Goal: Navigation & Orientation: Go to known website

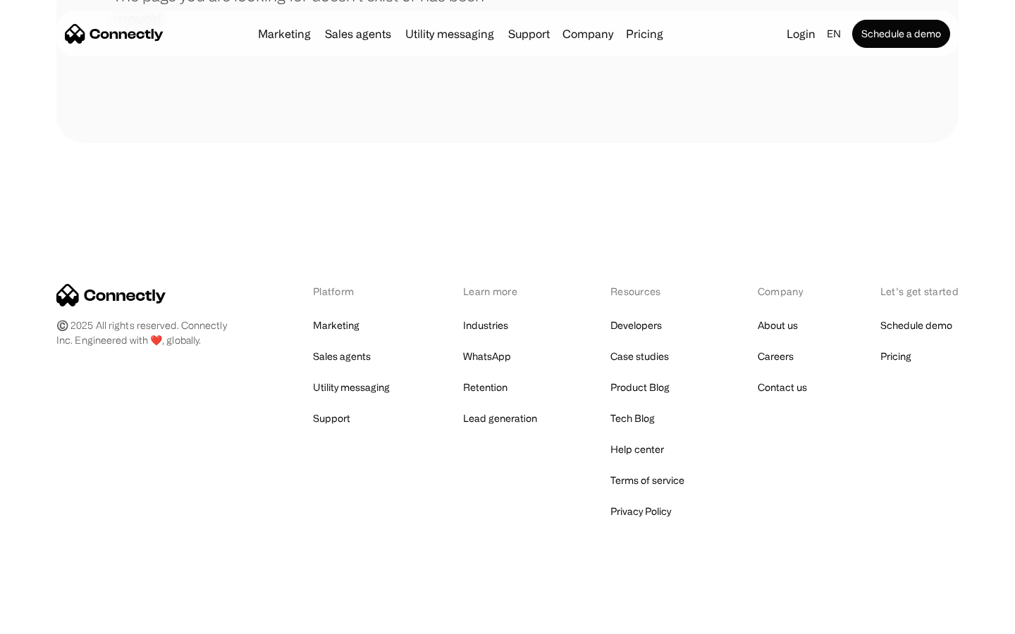
scroll to position [257, 0]
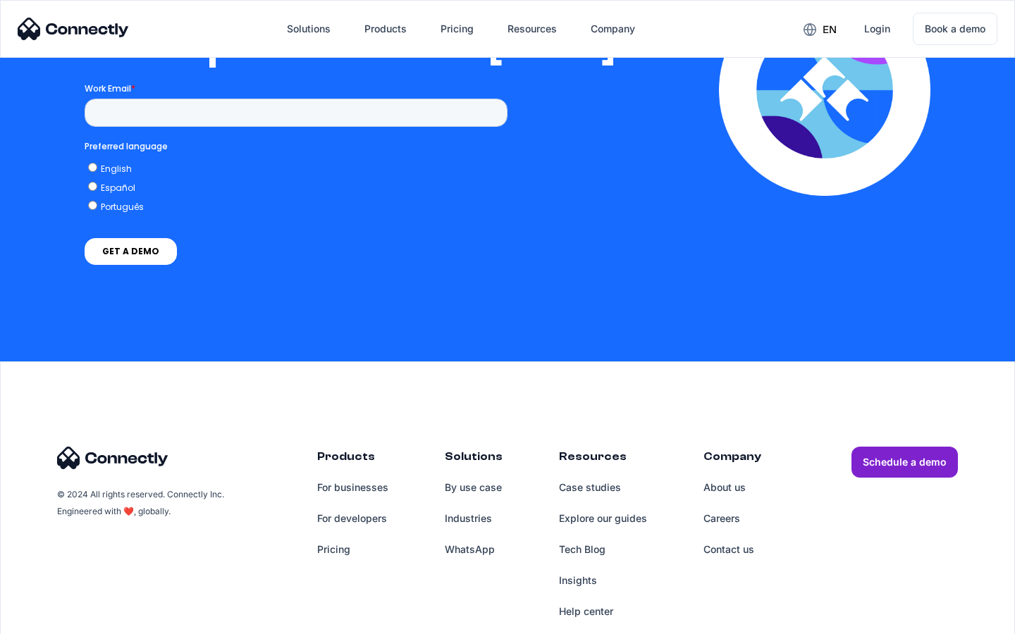
scroll to position [2867, 0]
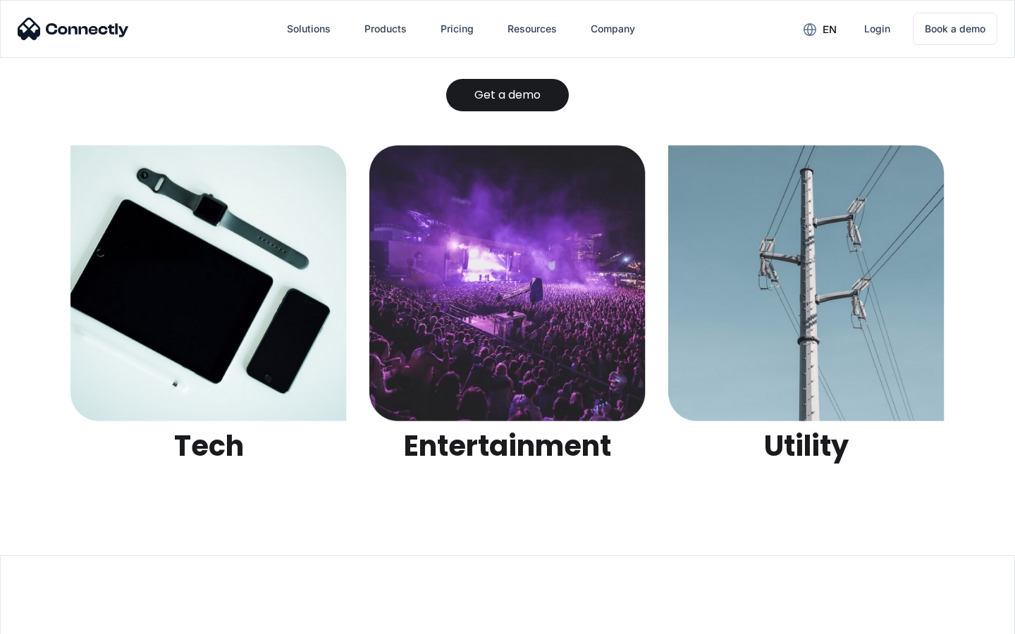
scroll to position [4446, 0]
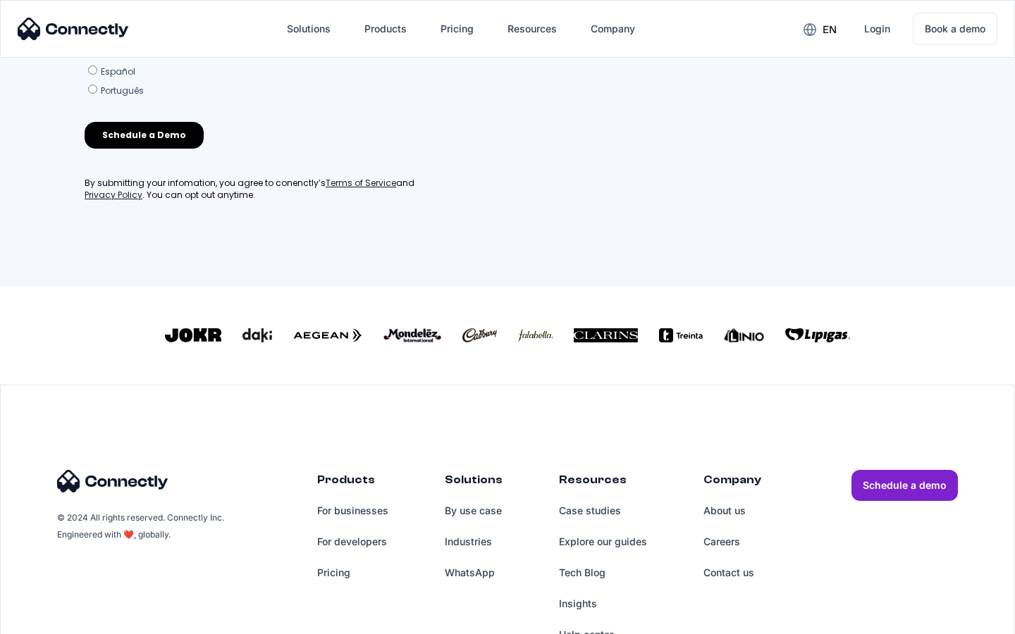
scroll to position [605, 0]
